Goal: Task Accomplishment & Management: Use online tool/utility

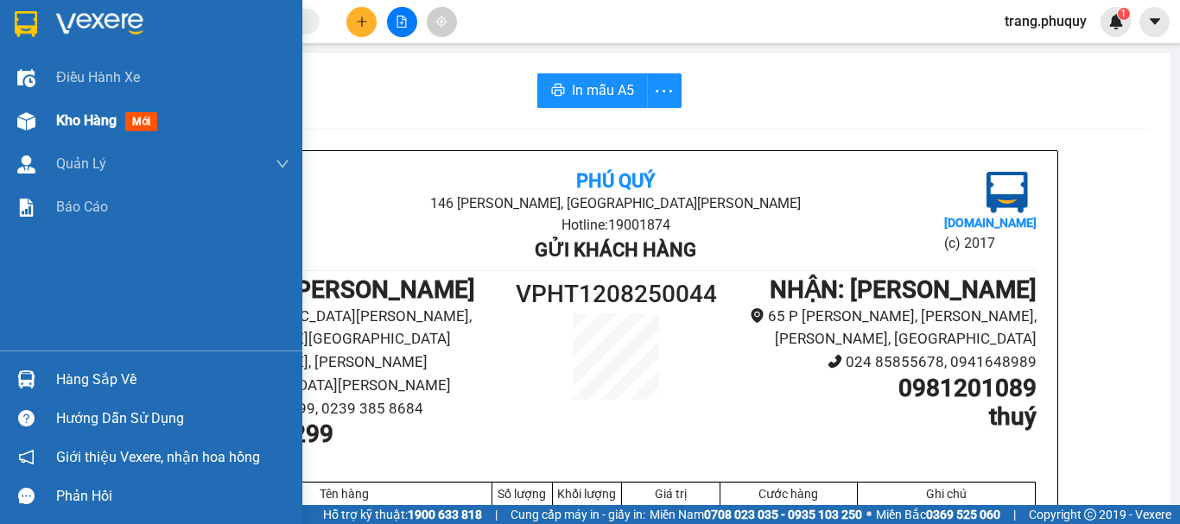
click at [110, 127] on span "Kho hàng" at bounding box center [86, 120] width 60 height 16
click at [110, 126] on span "Kho hàng" at bounding box center [86, 120] width 60 height 16
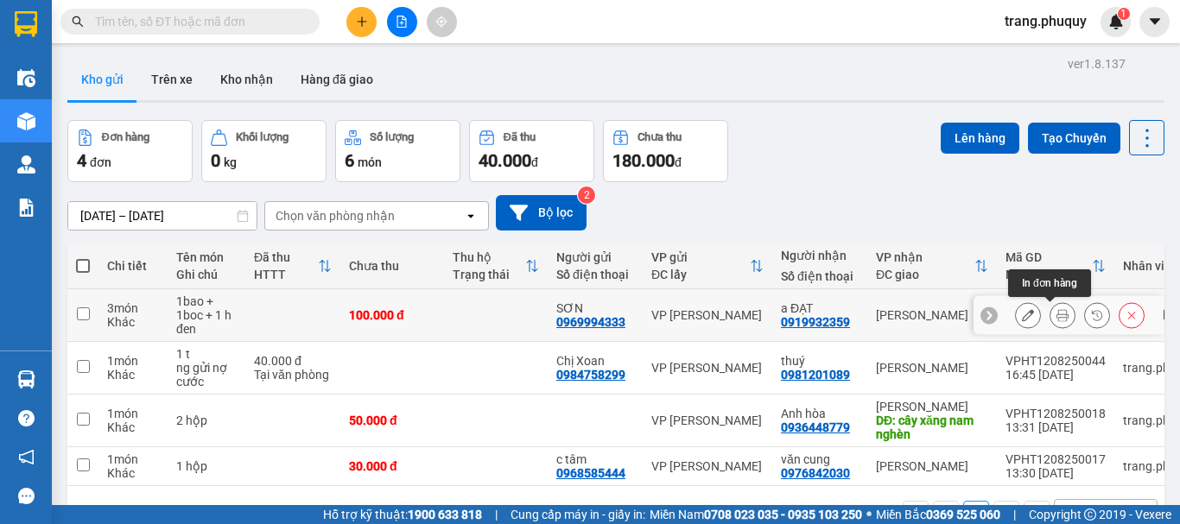
click at [1050, 316] on button at bounding box center [1062, 316] width 24 height 30
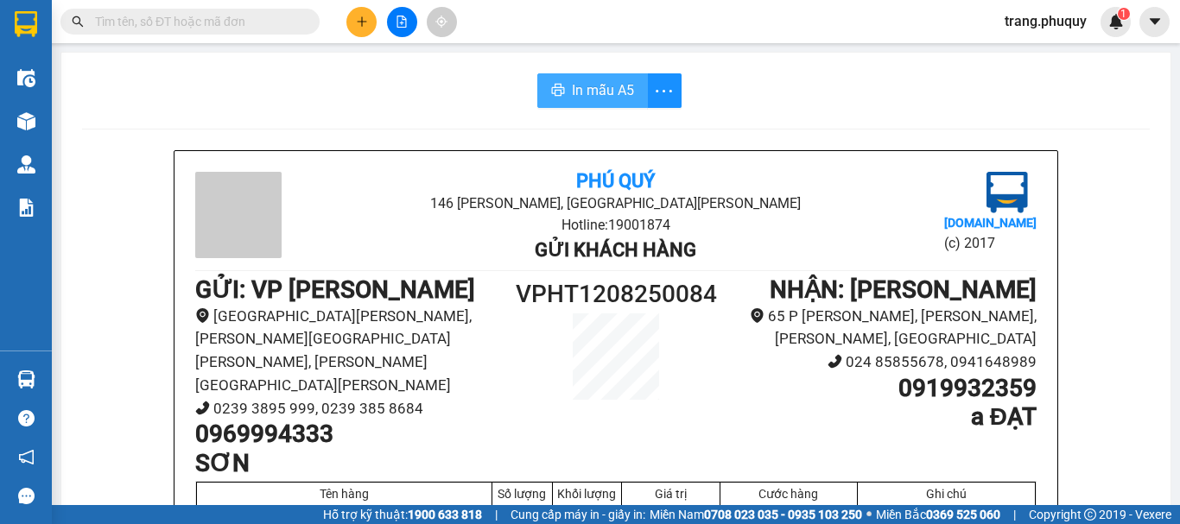
click at [614, 87] on span "In mẫu A5" at bounding box center [603, 90] width 62 height 22
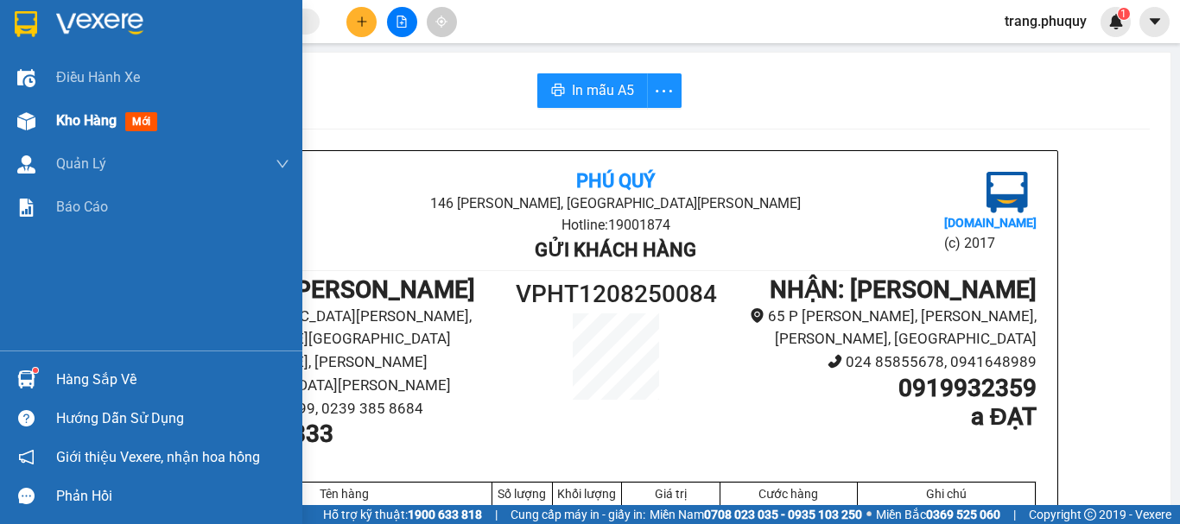
click at [40, 122] on div at bounding box center [26, 121] width 30 height 30
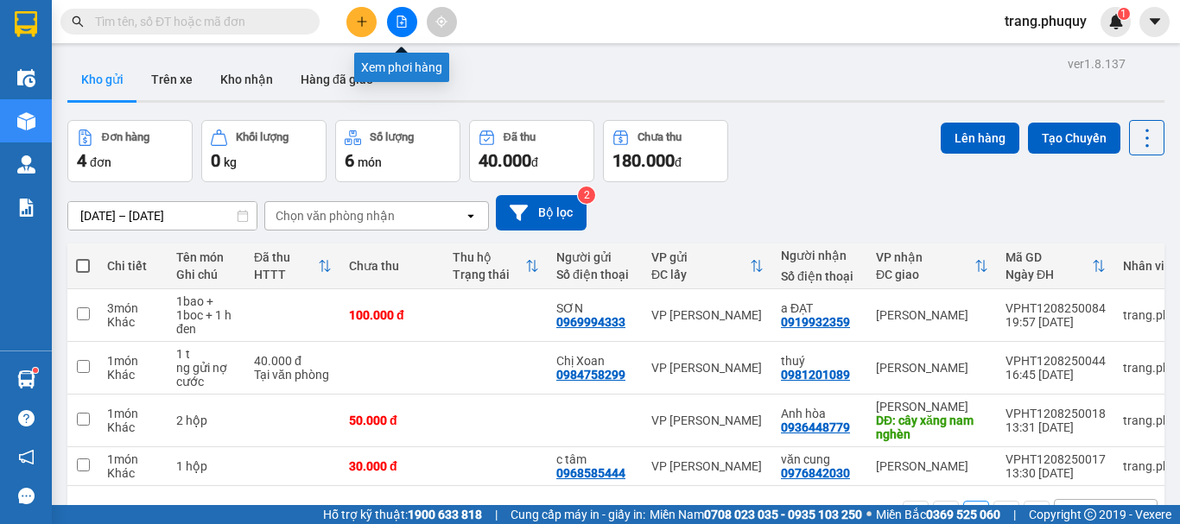
click at [405, 16] on icon "file-add" at bounding box center [402, 22] width 12 height 12
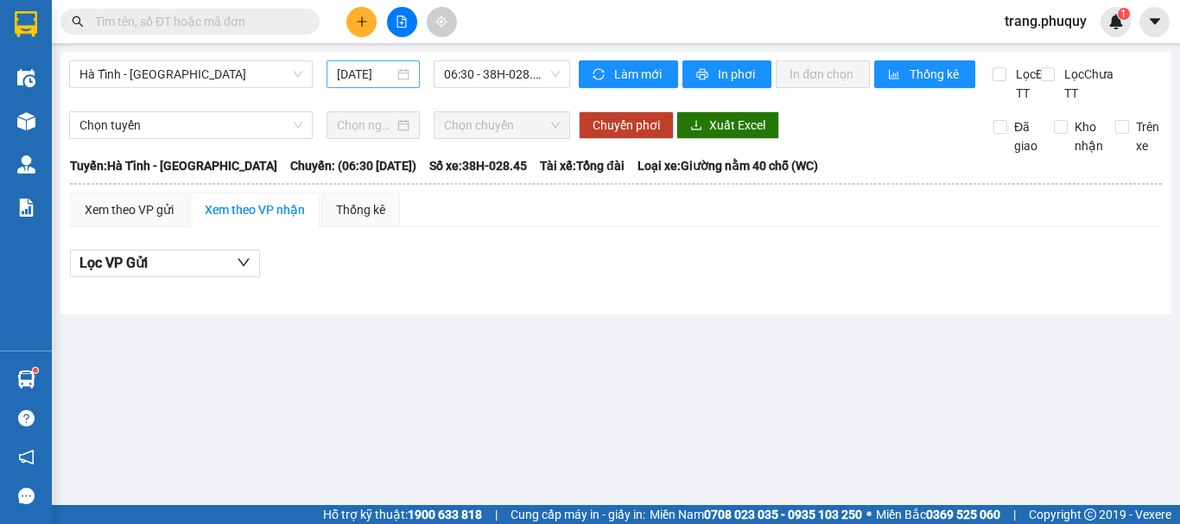
click at [377, 64] on div "[DATE]" at bounding box center [372, 74] width 93 height 28
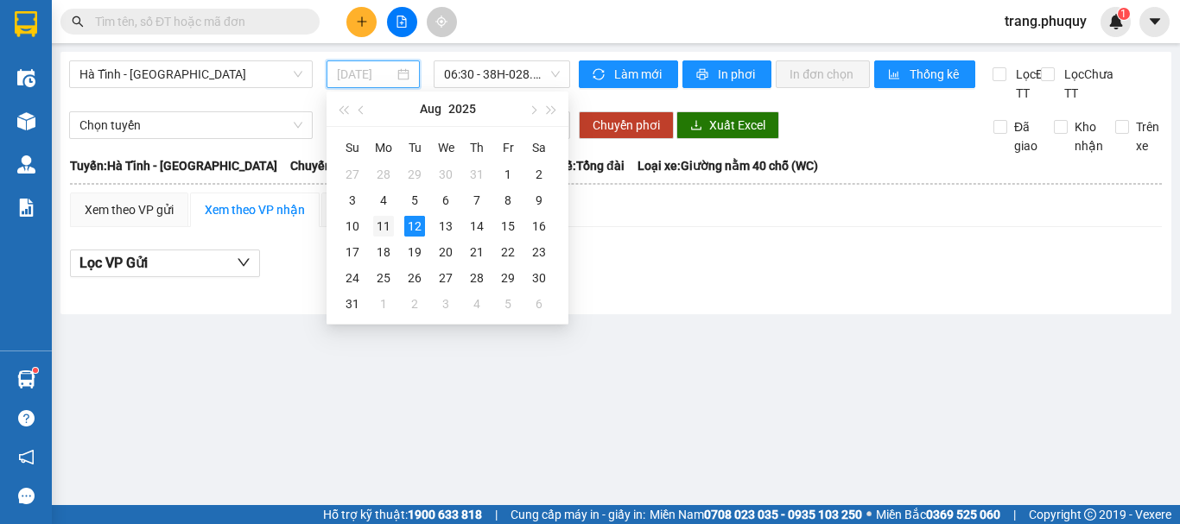
click at [377, 229] on div "11" at bounding box center [383, 226] width 21 height 21
type input "[DATE]"
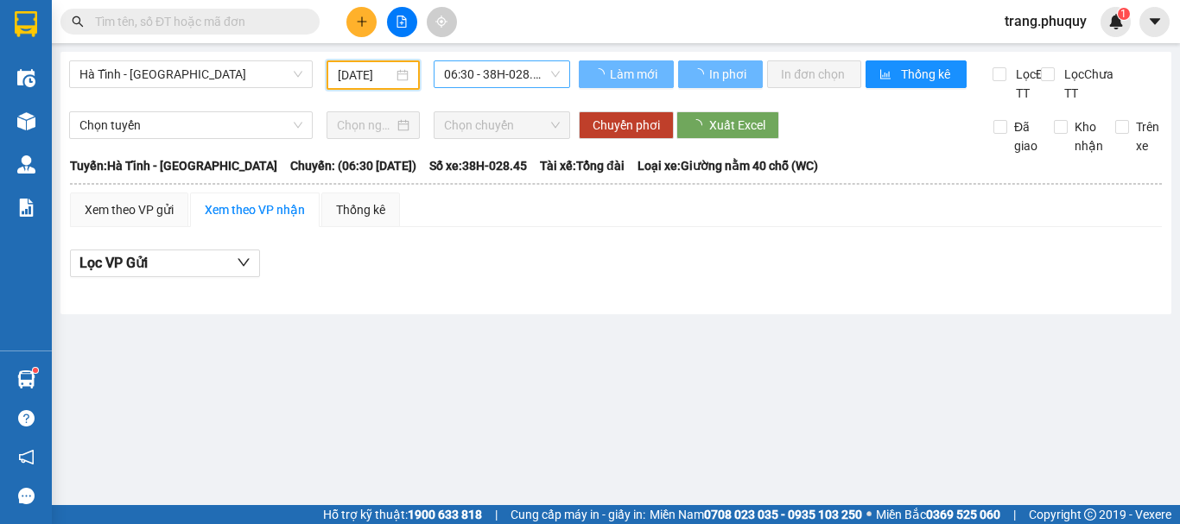
click at [529, 73] on span "06:30 - 38H-028.45 - (Đã hủy)" at bounding box center [502, 74] width 116 height 26
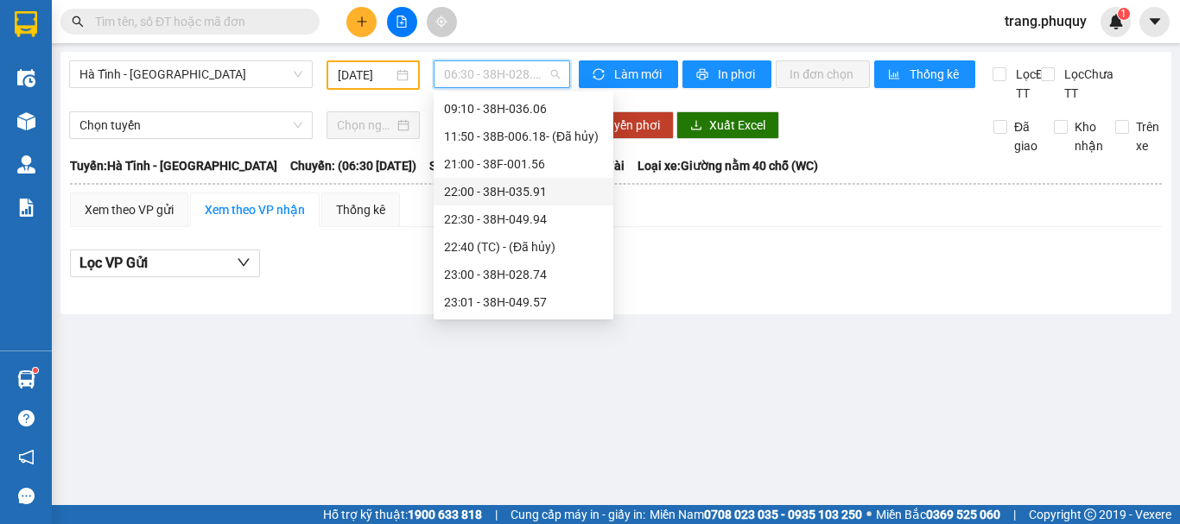
scroll to position [55, 0]
click at [534, 303] on div "23:01 - 38H-049.57" at bounding box center [523, 302] width 159 height 19
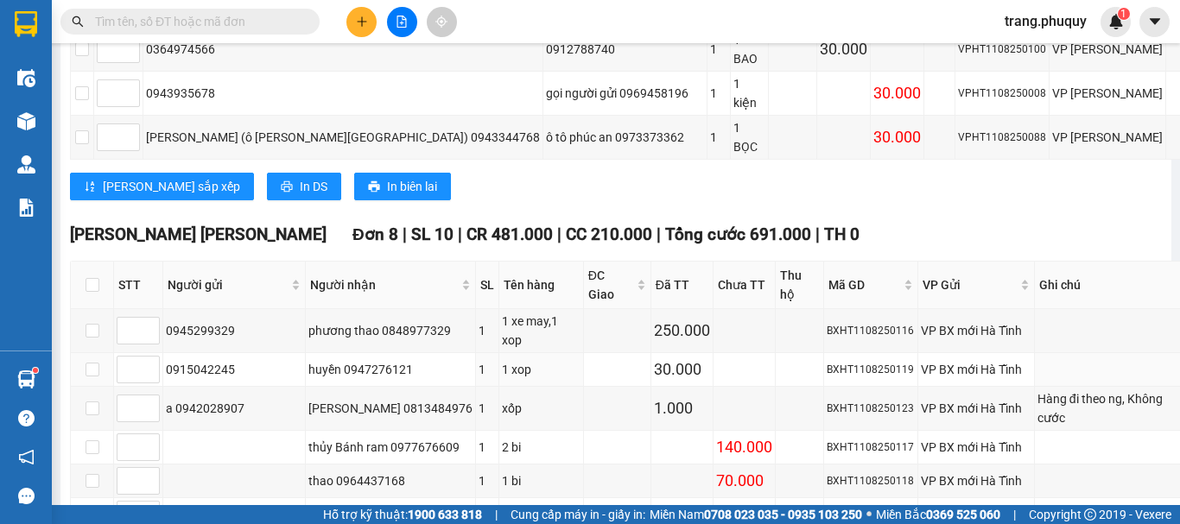
scroll to position [605, 0]
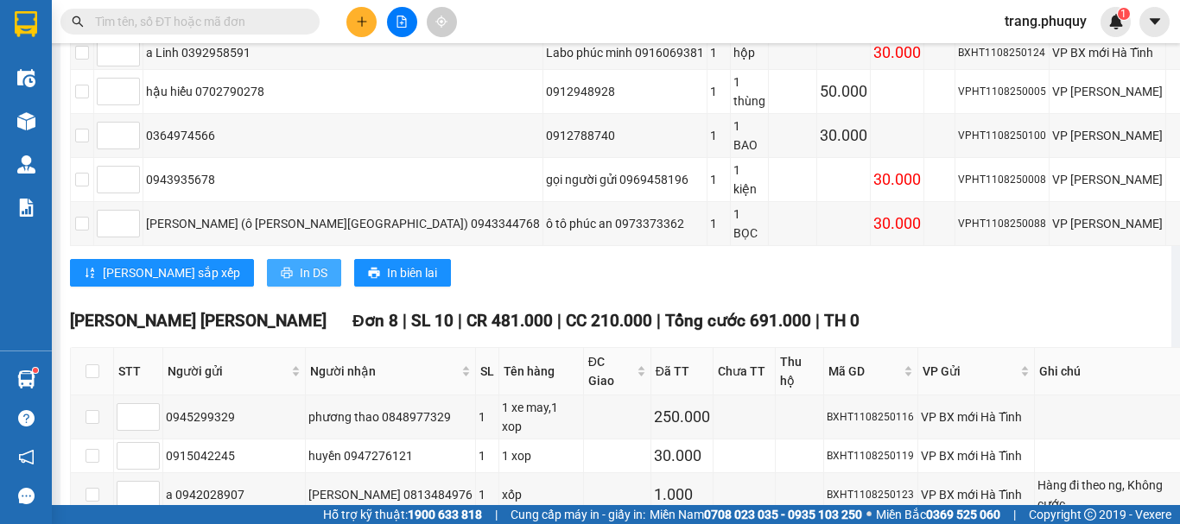
click at [300, 263] on span "In DS" at bounding box center [314, 272] width 28 height 19
